Goal: Task Accomplishment & Management: Manage account settings

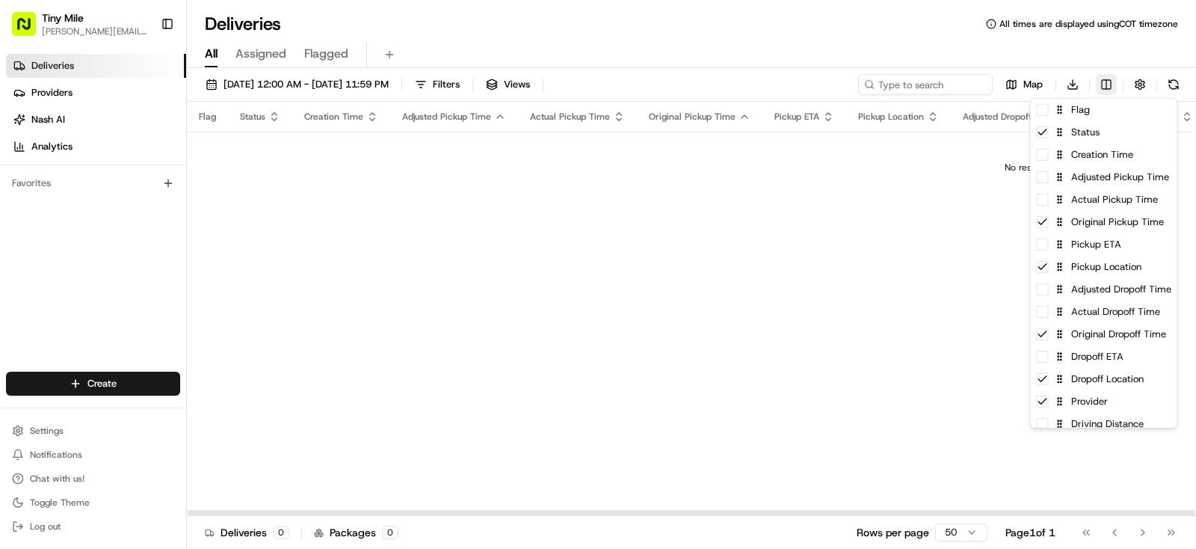
click at [1103, 90] on html "Tiny Mile [PERSON_NAME][EMAIL_ADDRESS] Toggle Sidebar Deliveries Providers [PER…" at bounding box center [598, 274] width 1196 height 549
click at [1041, 114] on span at bounding box center [1043, 110] width 12 height 12
click at [1045, 112] on icon at bounding box center [1043, 110] width 12 height 12
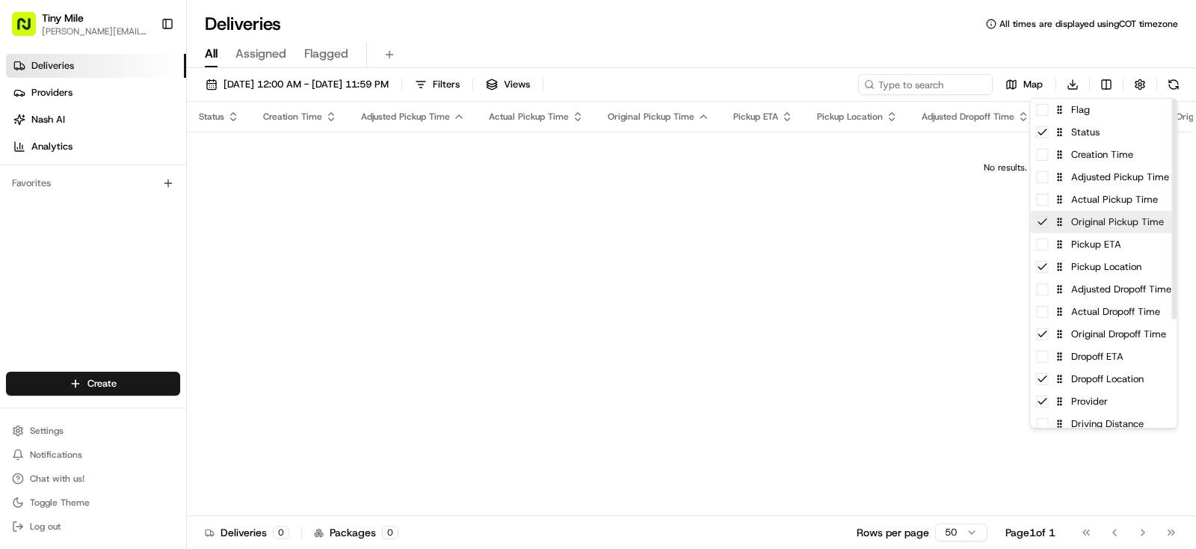
click at [1045, 227] on icon at bounding box center [1043, 222] width 12 height 12
click at [1050, 249] on div "Pickup ETA" at bounding box center [1104, 244] width 147 height 22
click at [1047, 247] on icon at bounding box center [1043, 244] width 12 height 12
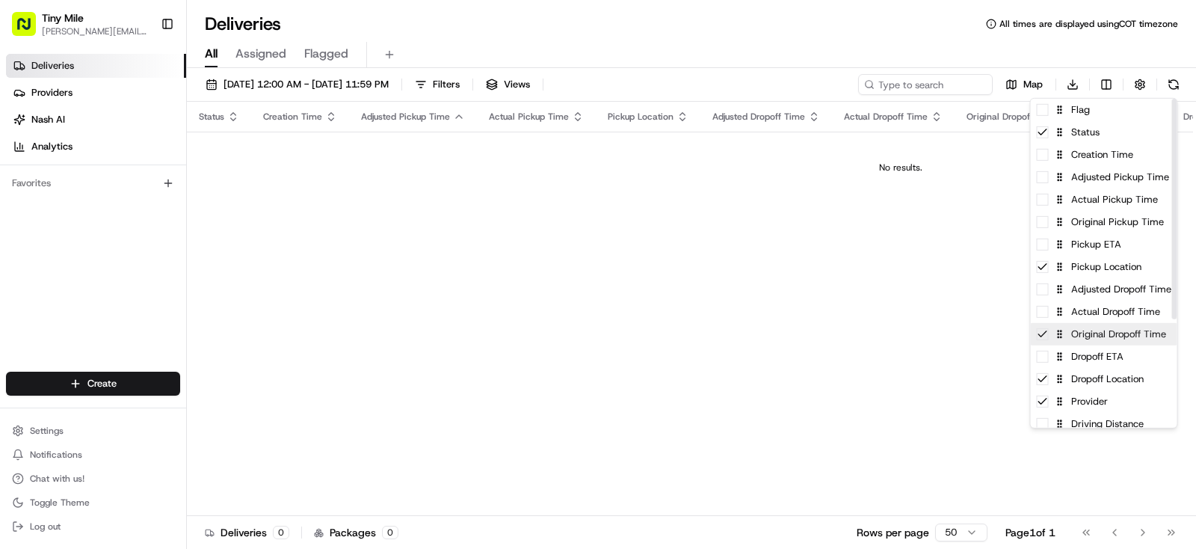
click at [1045, 334] on icon at bounding box center [1043, 334] width 12 height 12
click at [1041, 361] on span at bounding box center [1043, 357] width 12 height 12
click at [1043, 360] on icon at bounding box center [1043, 357] width 12 height 12
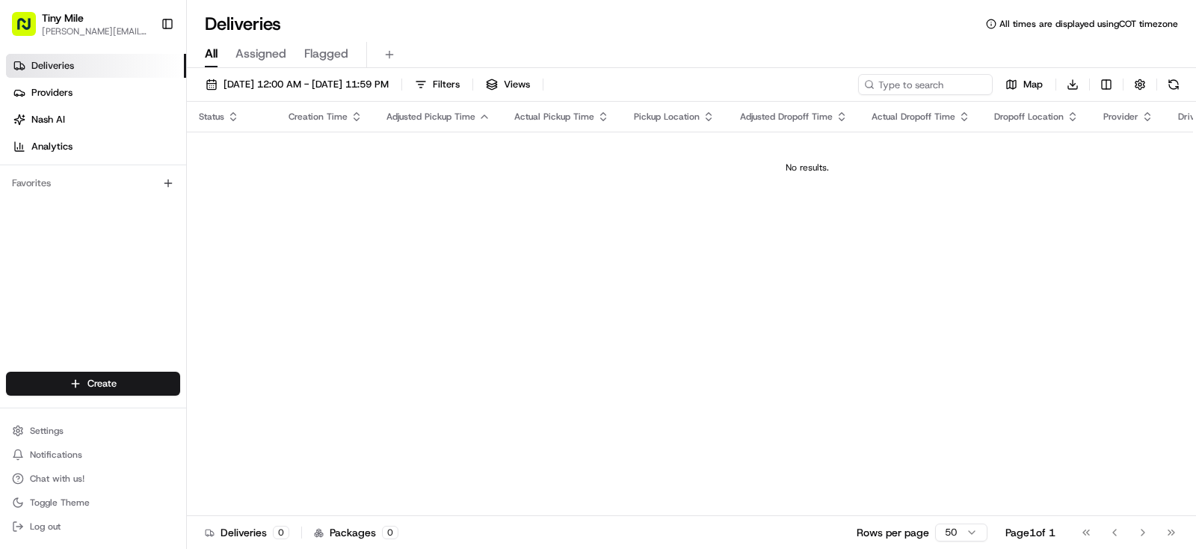
click at [810, 333] on html "Tiny Mile [PERSON_NAME][EMAIL_ADDRESS] Toggle Sidebar Deliveries Providers [PER…" at bounding box center [598, 274] width 1196 height 549
